Goal: Transaction & Acquisition: Book appointment/travel/reservation

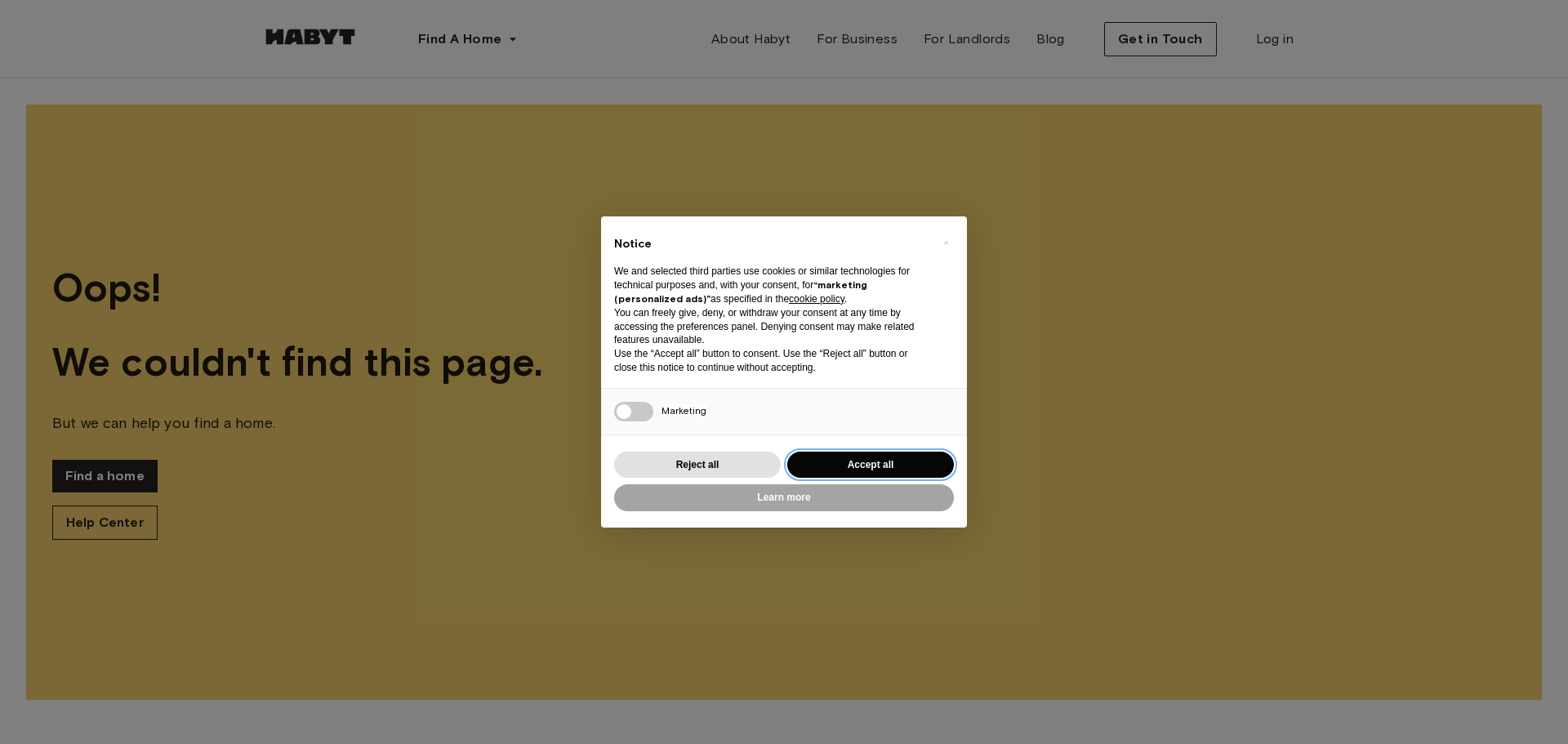
click at [858, 465] on button "Accept all" at bounding box center [870, 465] width 166 height 27
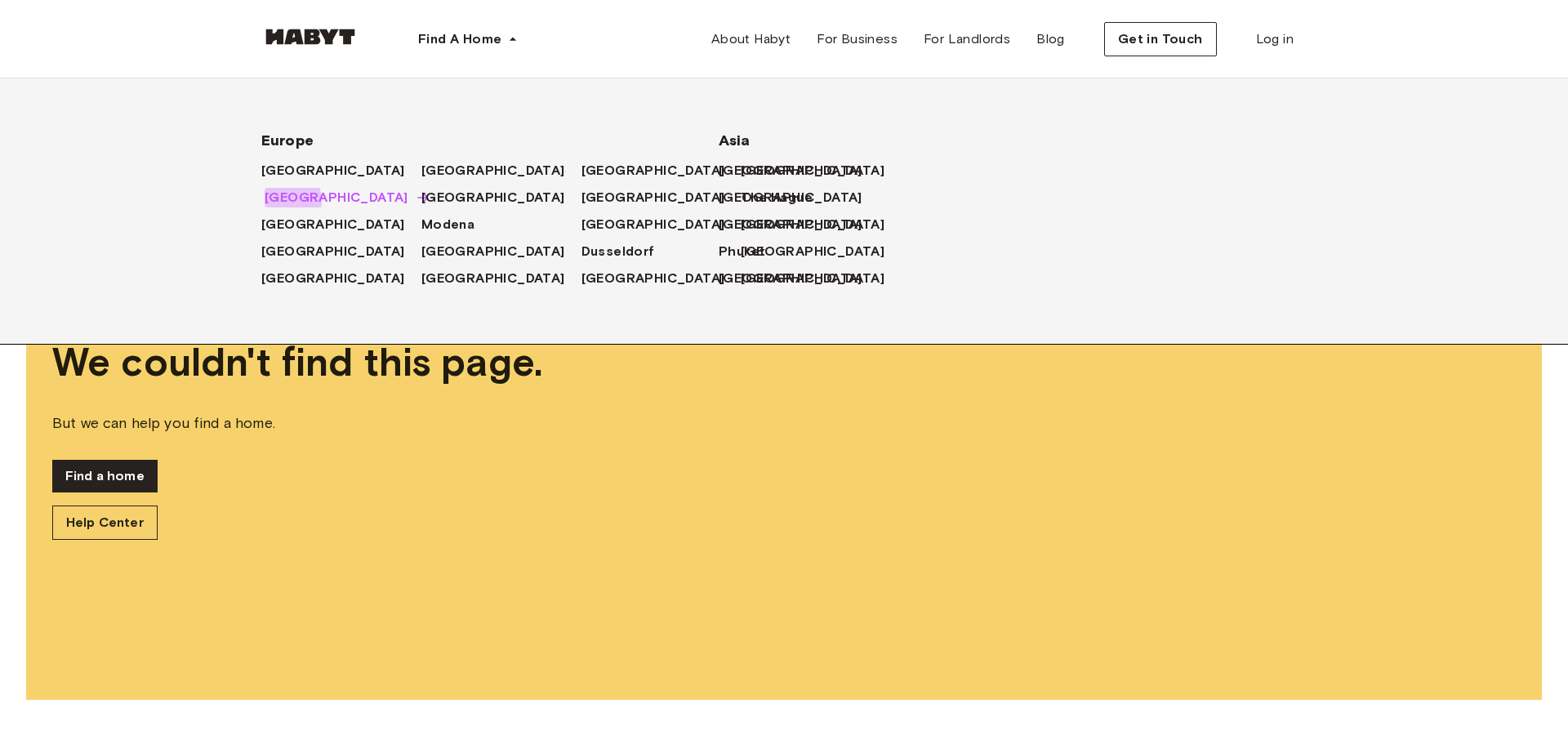
click at [281, 201] on span "[GEOGRAPHIC_DATA]" at bounding box center [337, 197] width 144 height 20
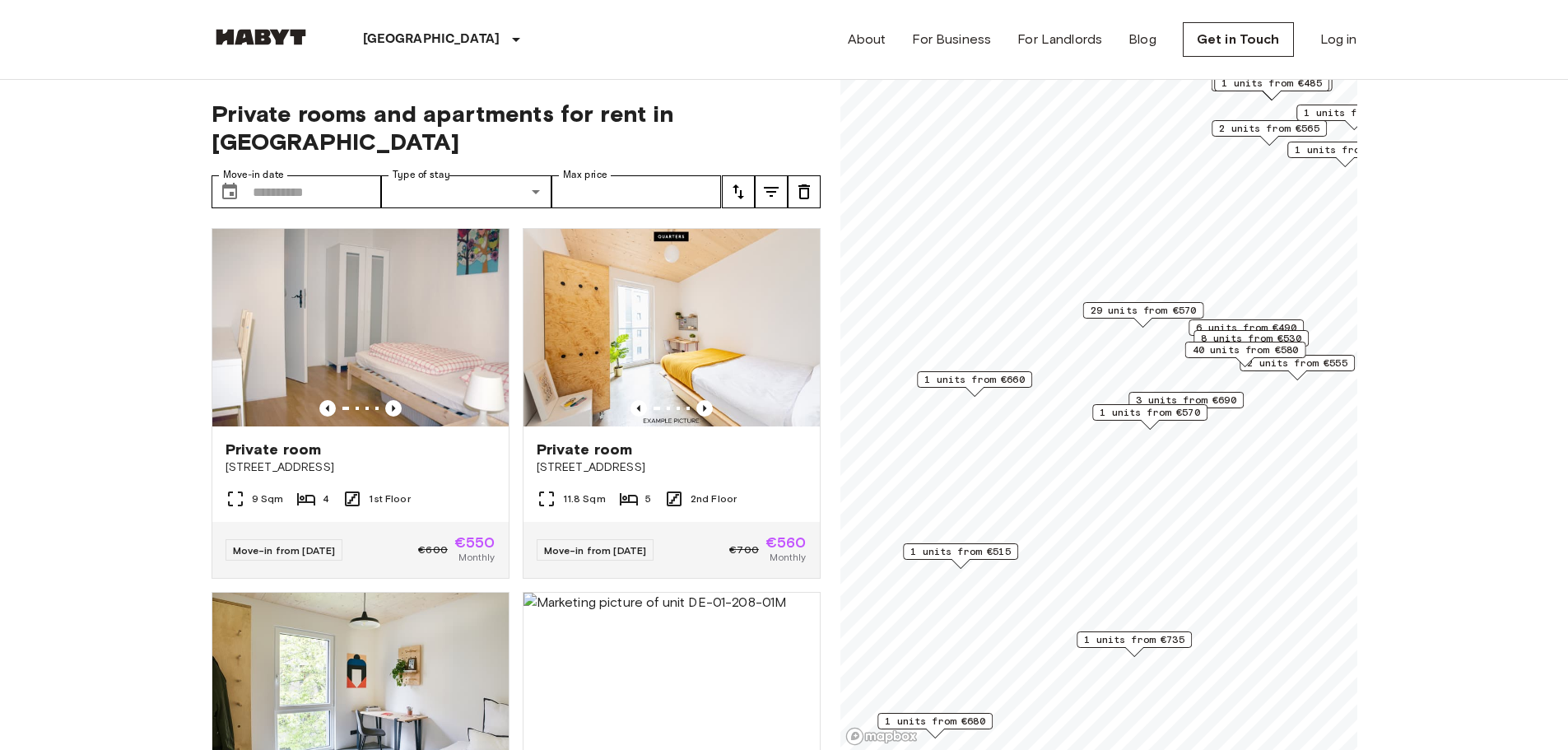
click at [1145, 416] on span "1 units from €570" at bounding box center [1150, 412] width 100 height 15
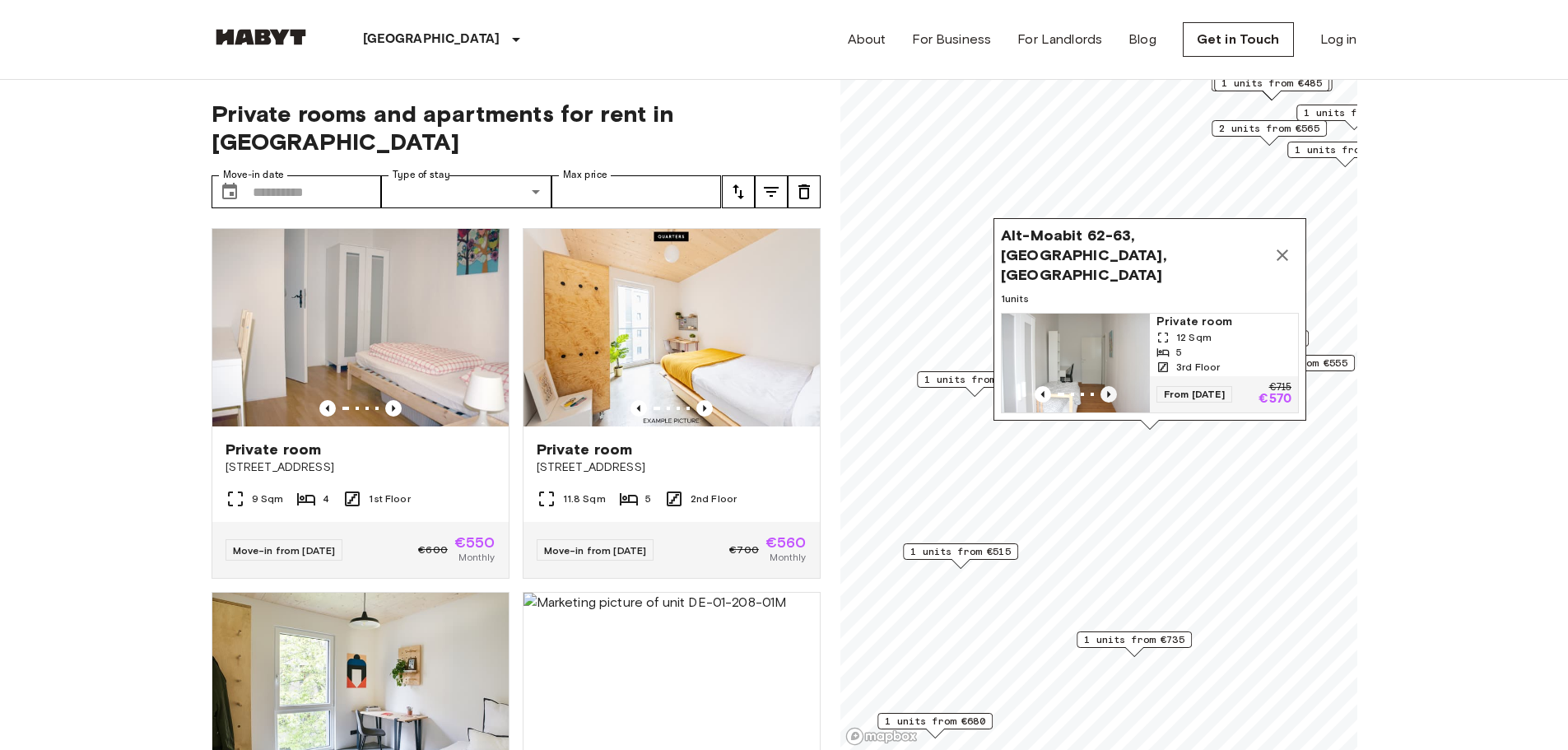
click at [1108, 391] on icon "Previous image" at bounding box center [1108, 395] width 3 height 7
